Goal: Information Seeking & Learning: Learn about a topic

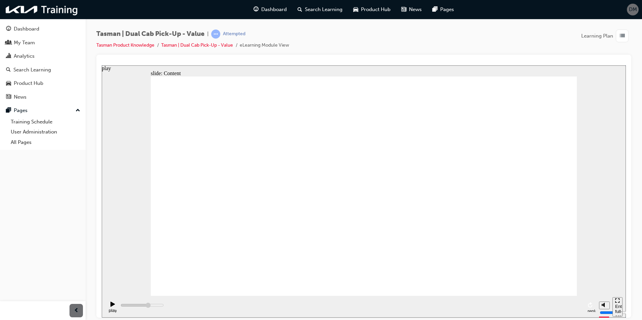
click at [111, 308] on div "play" at bounding box center [112, 310] width 11 height 5
click at [111, 306] on icon "pause" at bounding box center [112, 304] width 3 height 5
click at [110, 307] on icon "play" at bounding box center [112, 304] width 4 height 5
click at [111, 306] on rect "pause" at bounding box center [111, 304] width 1 height 5
click at [108, 308] on div "play" at bounding box center [112, 310] width 11 height 5
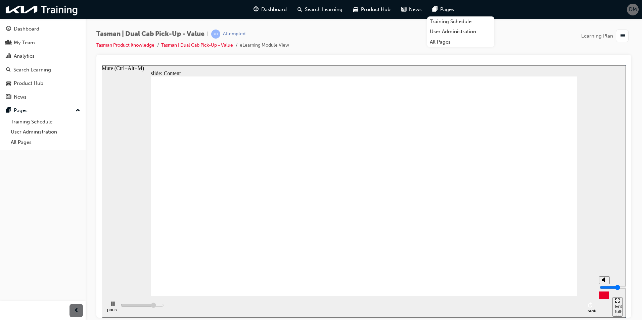
type input "640800"
type input "3"
type input "642200"
type input "2"
type input "642700"
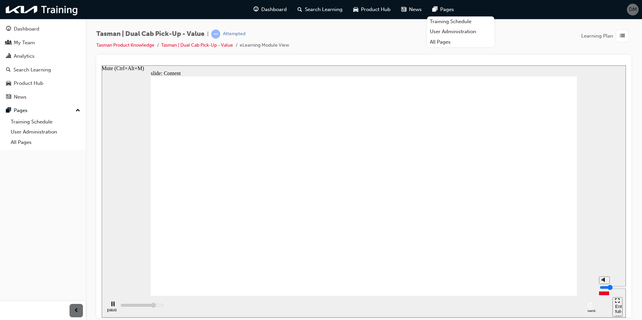
type input "1"
type input "643200"
drag, startPoint x: 605, startPoint y: 288, endPoint x: 602, endPoint y: 293, distance: 5.3
type input "1"
click at [602, 290] on input "volume" at bounding box center [621, 287] width 43 height 5
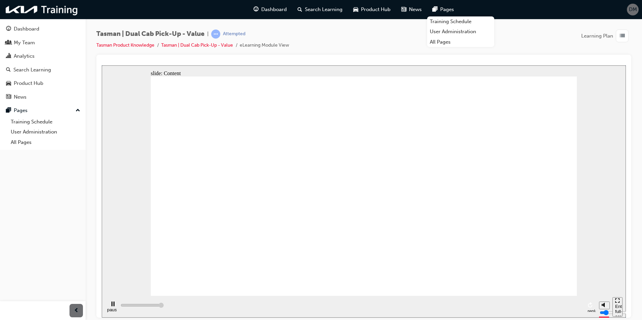
type input "808300"
